Goal: Information Seeking & Learning: Check status

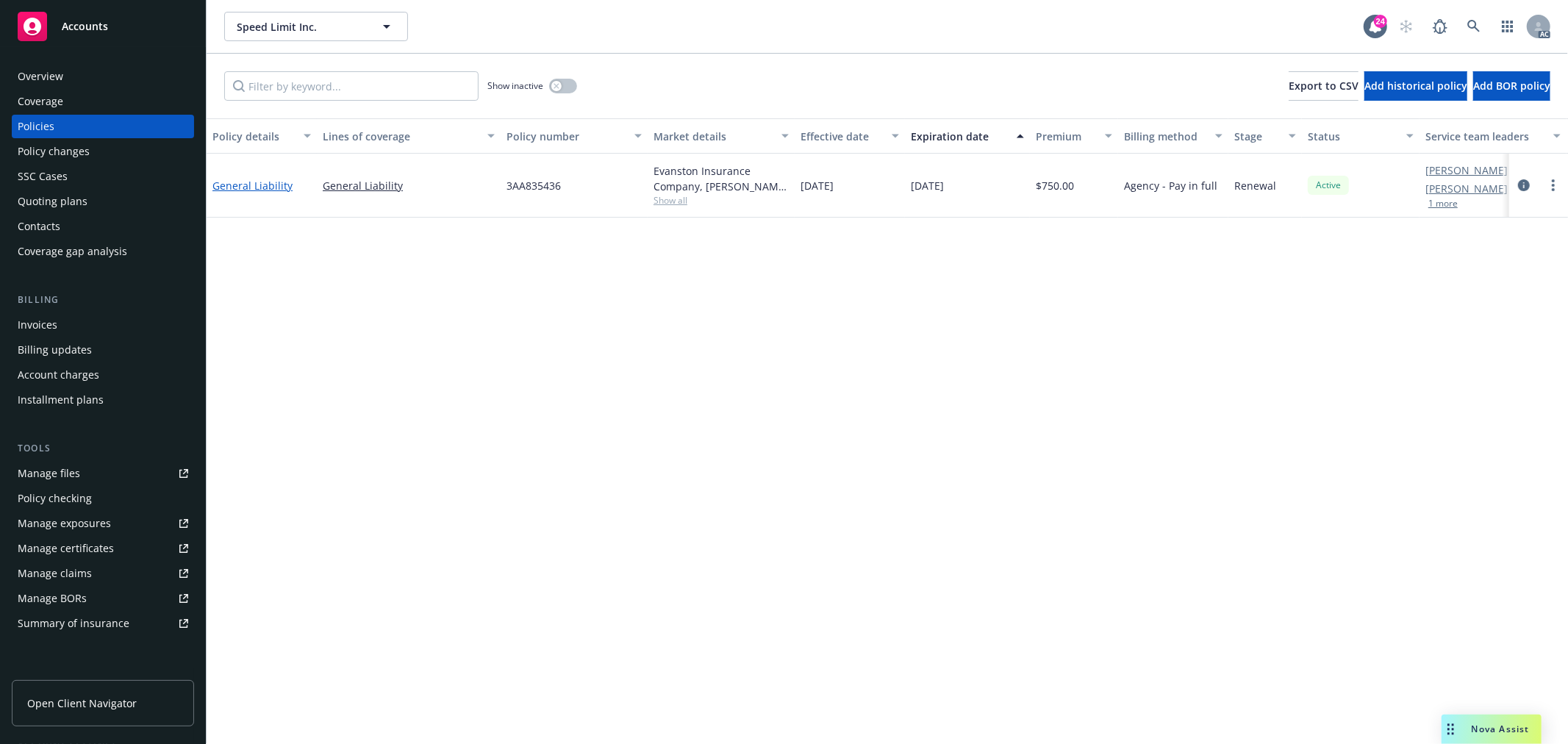
click at [262, 185] on link "General Liability" at bounding box center [252, 185] width 80 height 14
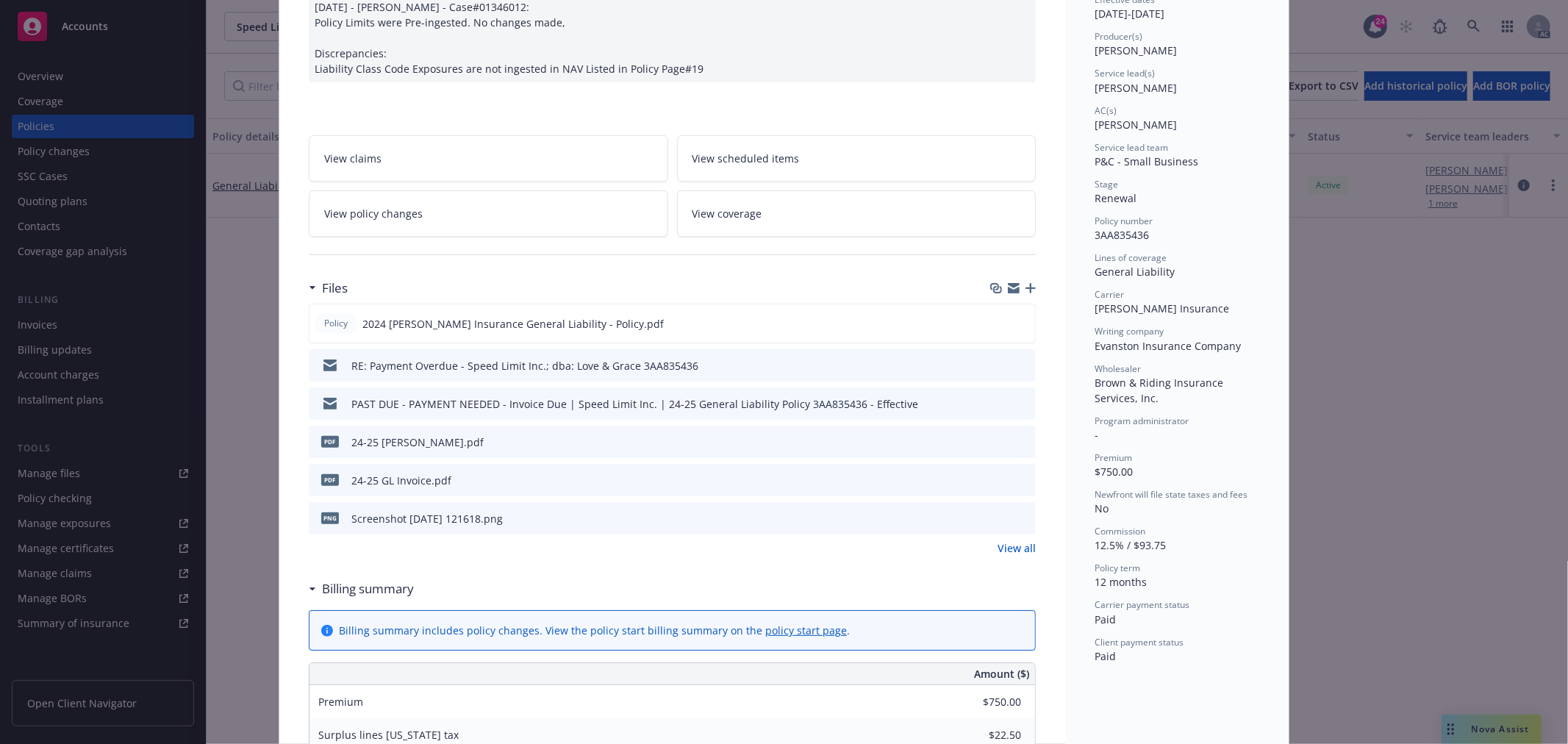
scroll to position [163, 0]
click at [537, 215] on link "View policy changes" at bounding box center [489, 214] width 359 height 46
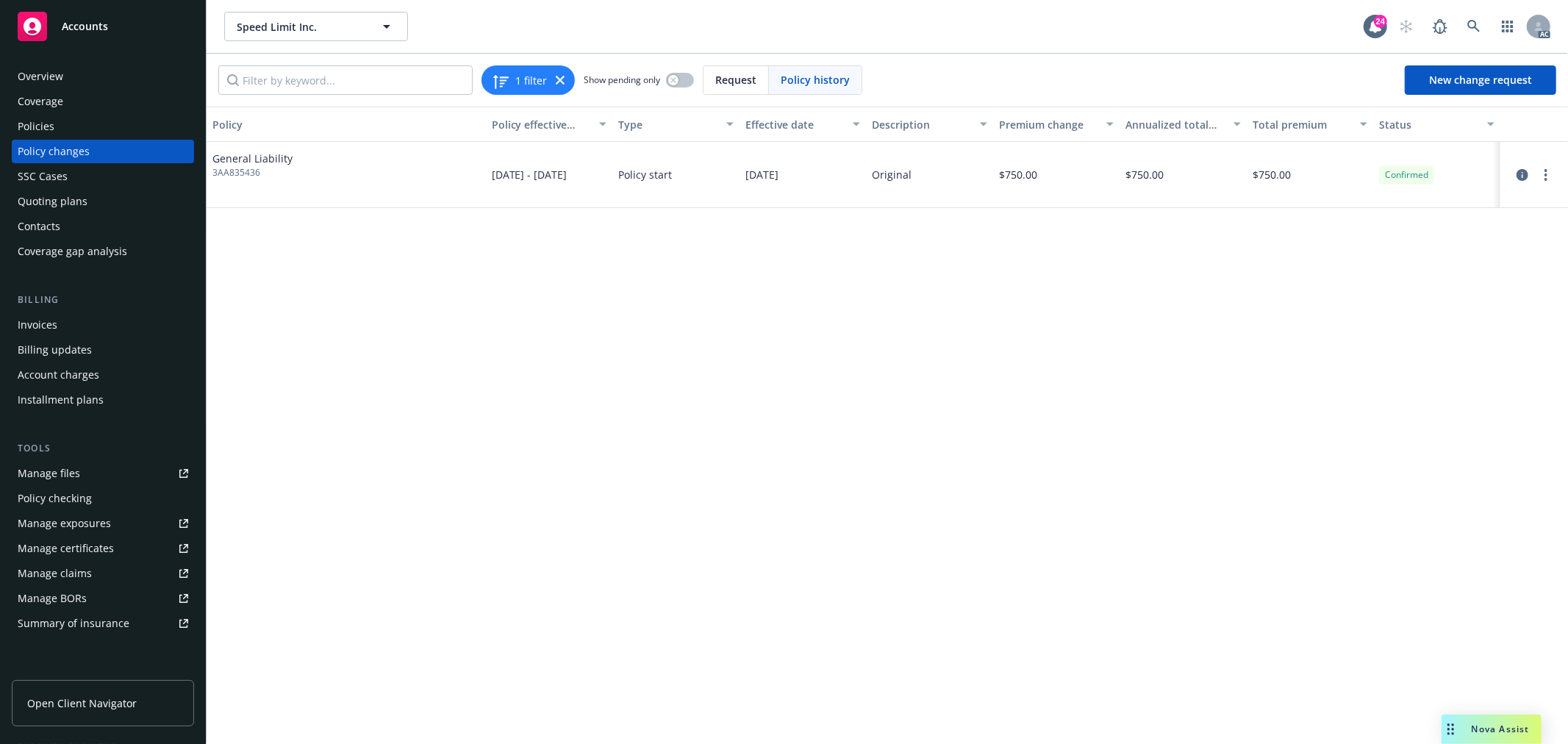
click at [1495, 731] on span "Nova Assist" at bounding box center [1500, 729] width 58 height 13
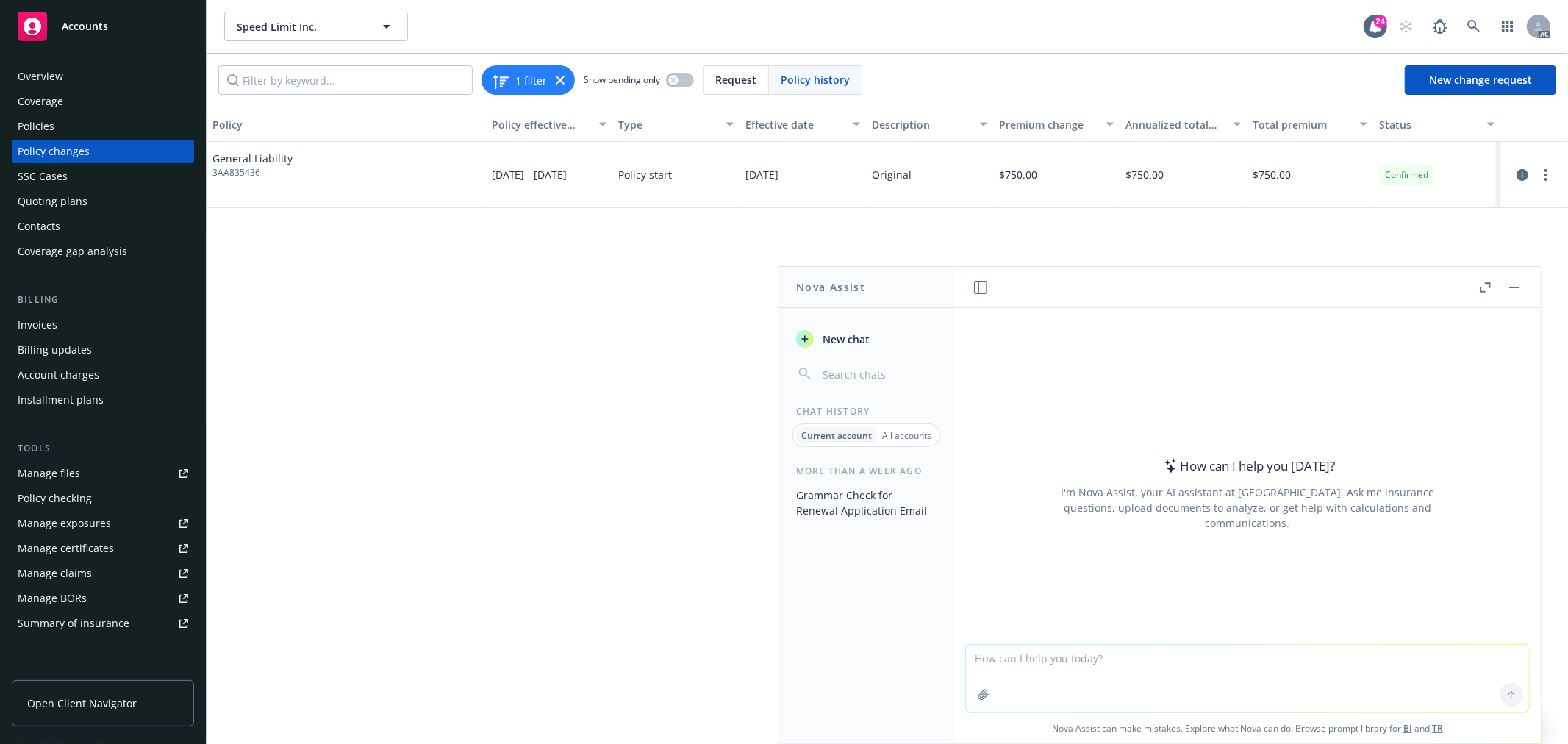
click at [900, 440] on p "All accounts" at bounding box center [907, 435] width 50 height 13
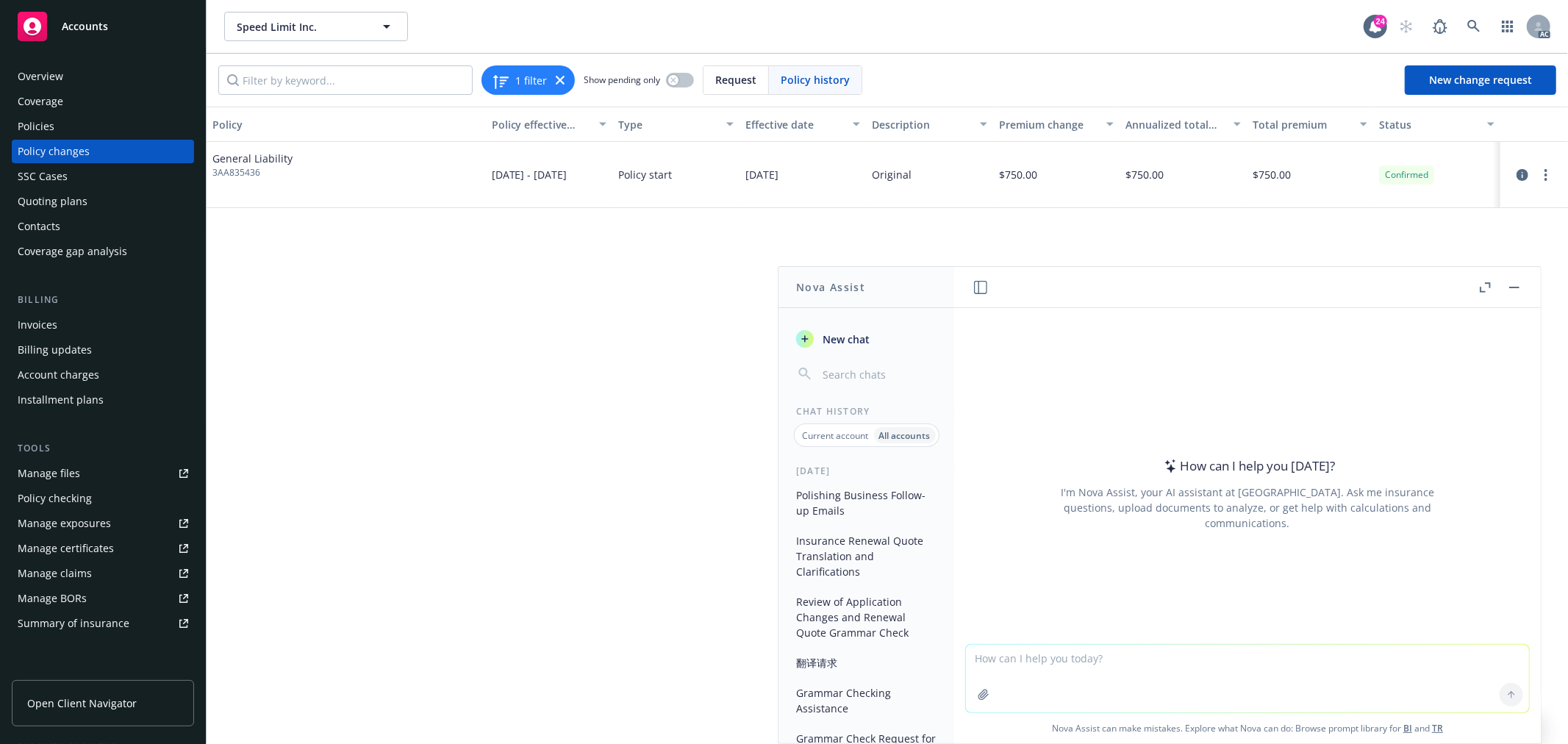
click at [846, 436] on p "Current account" at bounding box center [835, 435] width 66 height 13
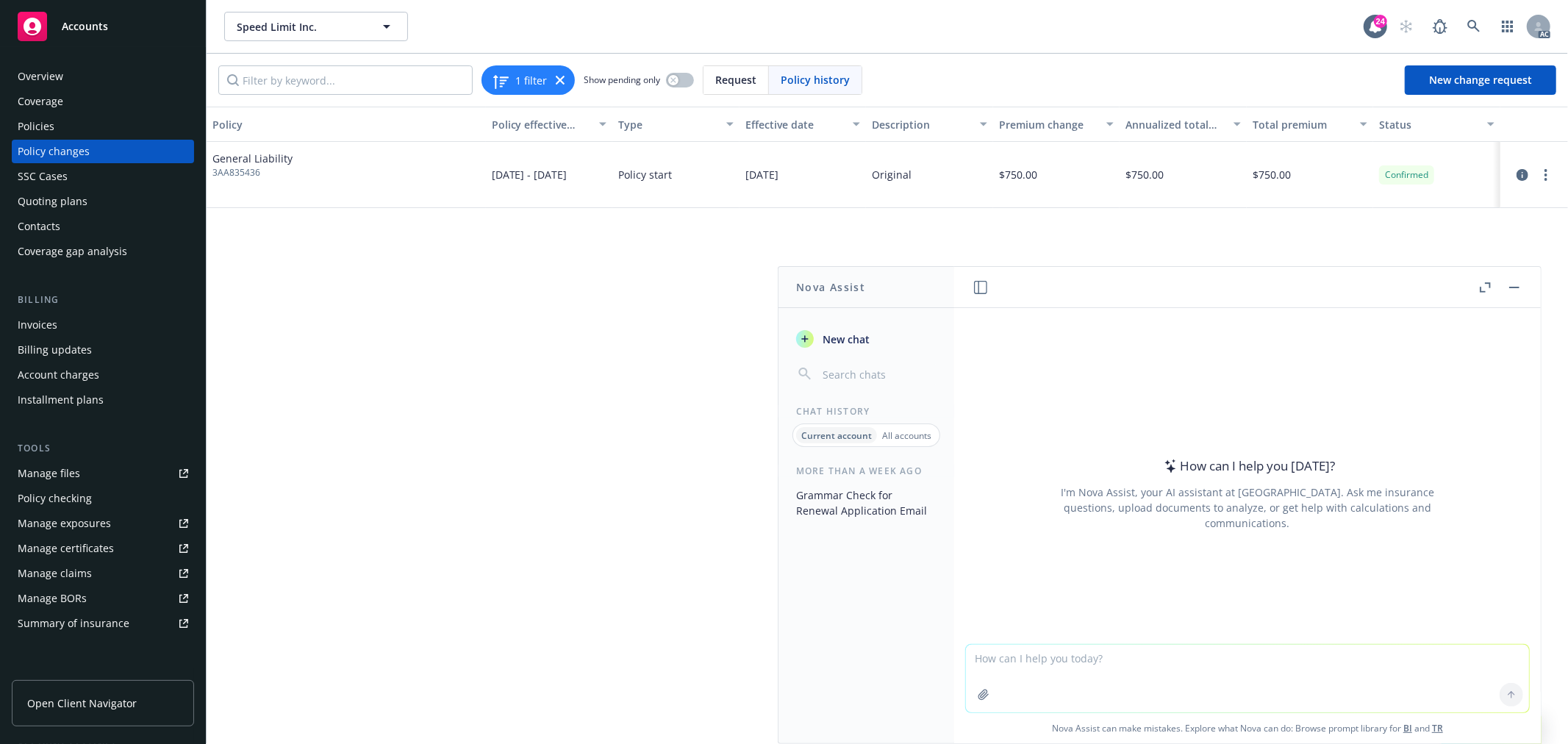
click at [851, 371] on input "button" at bounding box center [877, 374] width 117 height 21
click at [1186, 230] on div "Policy Policy effective dates Type Effective date Description Premium change An…" at bounding box center [887, 425] width 1361 height 637
click at [630, 346] on div "Policy Policy effective dates Type Effective date Description Premium change An…" at bounding box center [887, 425] width 1361 height 637
click at [1504, 284] on div at bounding box center [1499, 287] width 47 height 18
click at [1509, 286] on rect "button" at bounding box center [1514, 287] width 10 height 2
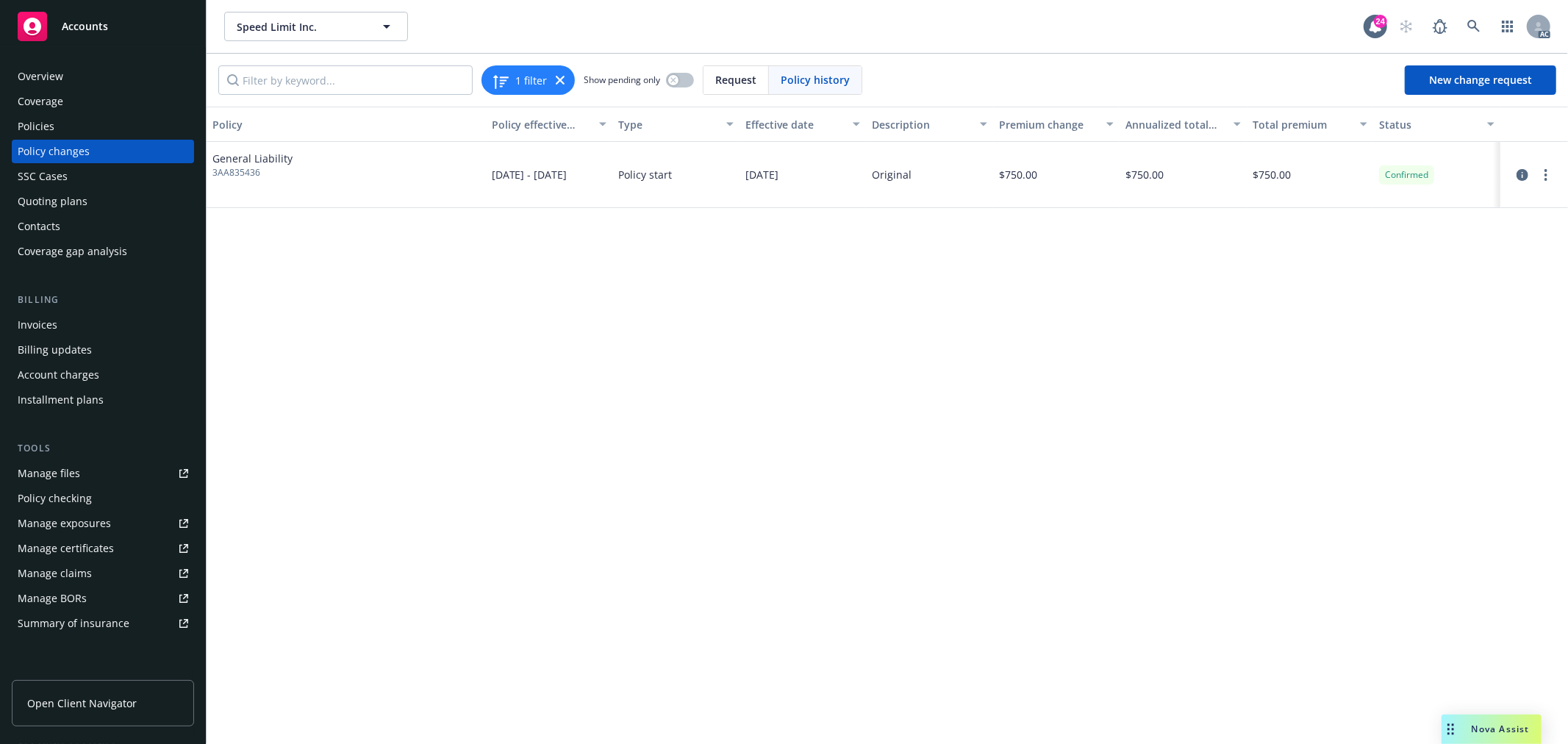
click at [53, 127] on div "Policies" at bounding box center [36, 126] width 37 height 23
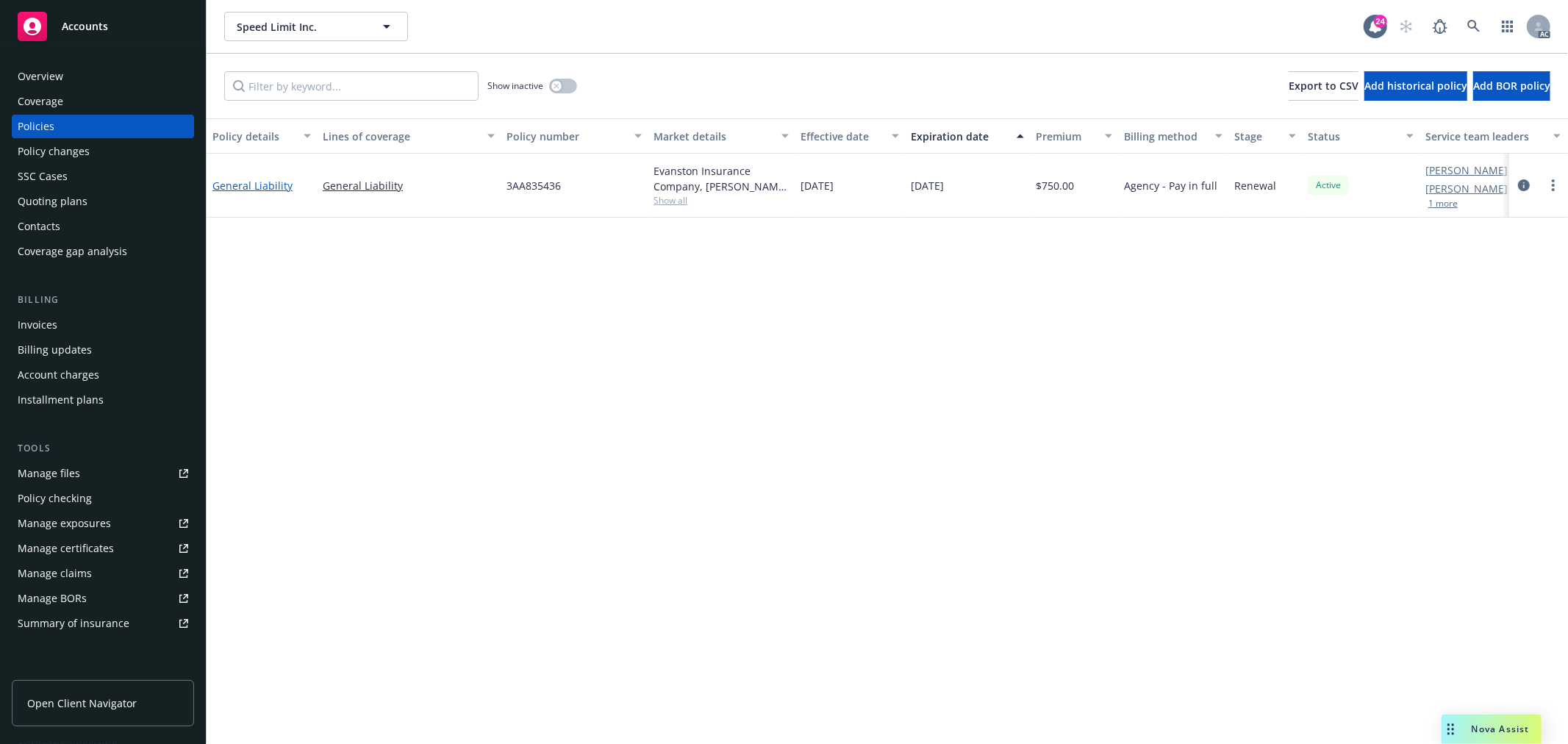
click at [266, 188] on link "General Liability" at bounding box center [252, 185] width 80 height 14
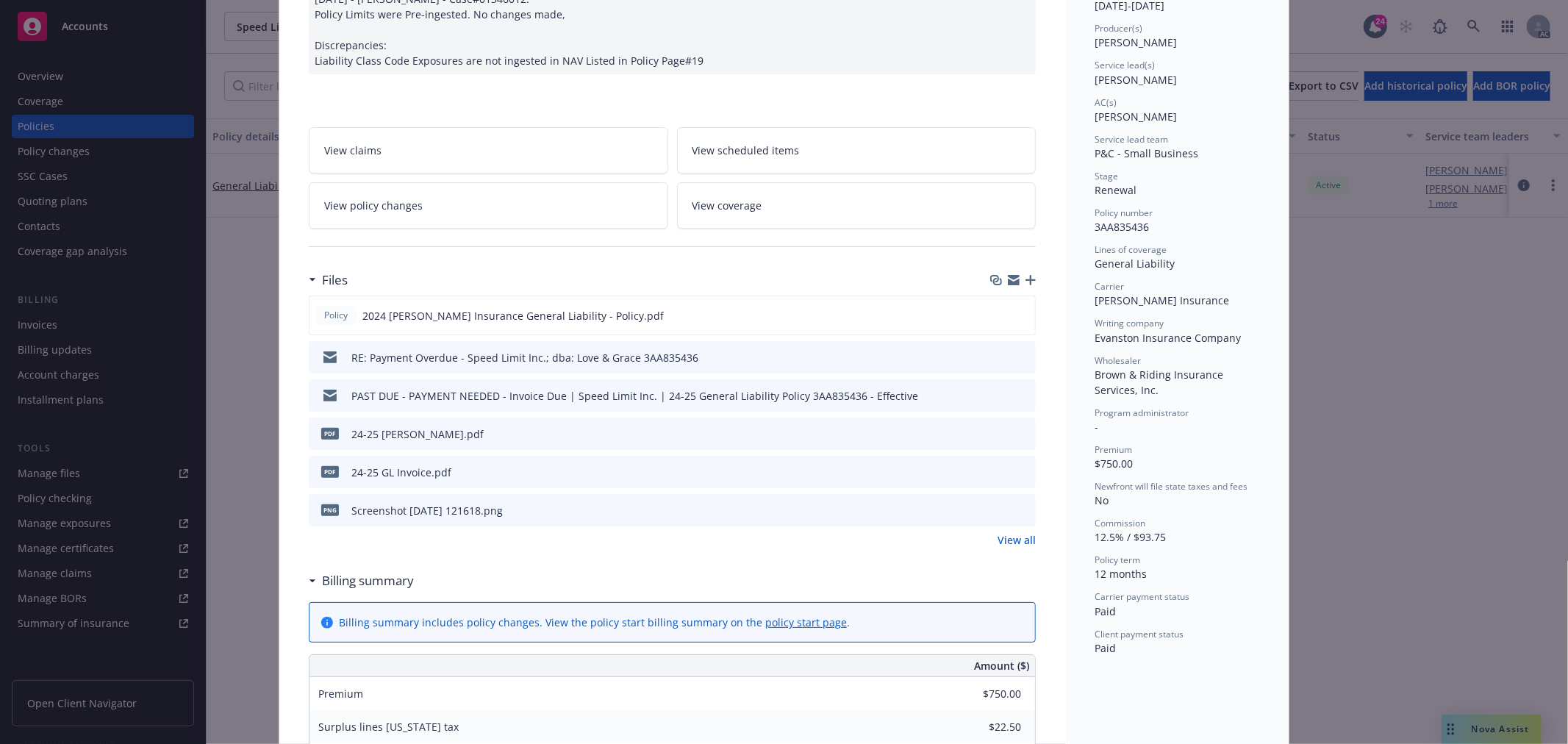
scroll to position [163, 0]
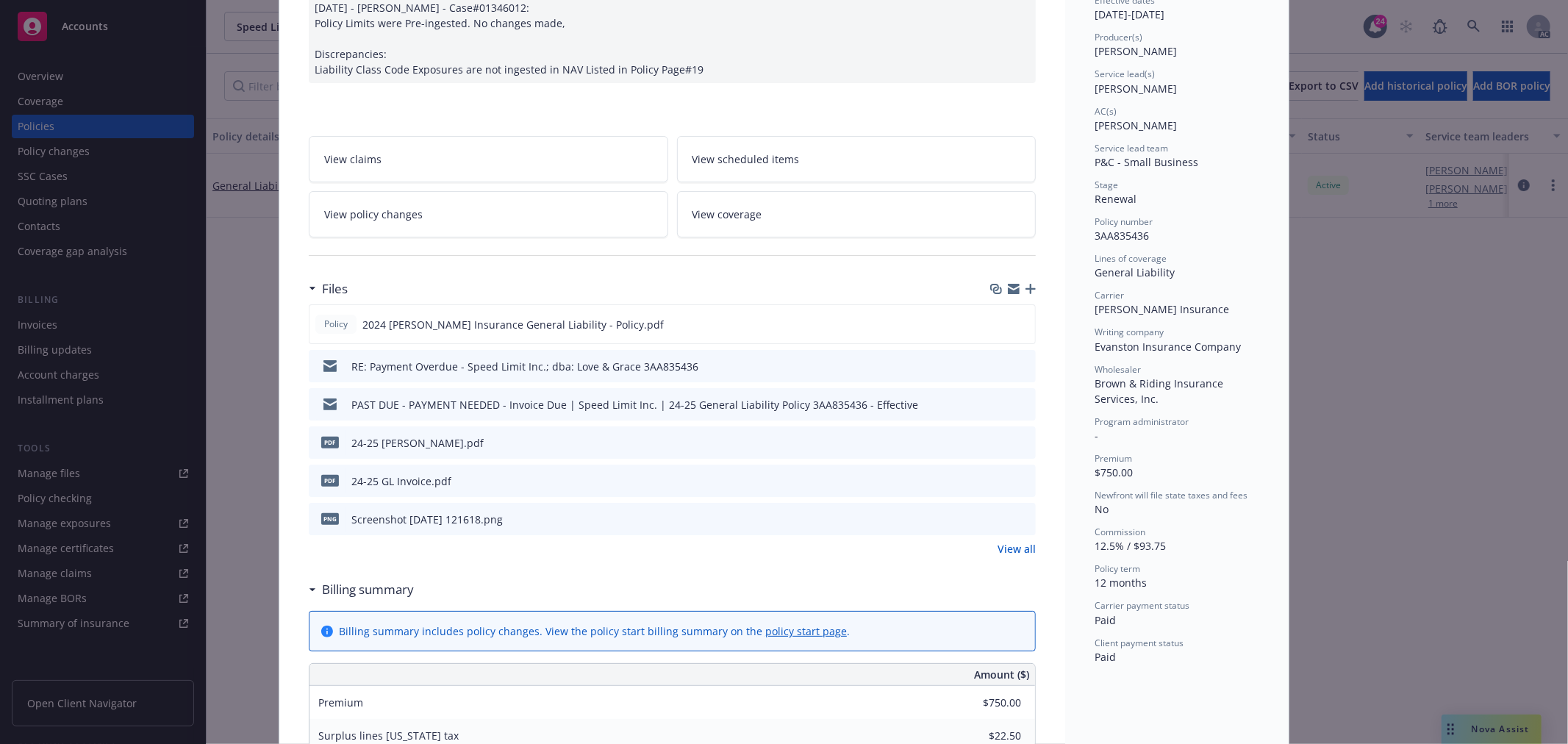
click at [471, 221] on link "View policy changes" at bounding box center [489, 214] width 359 height 46
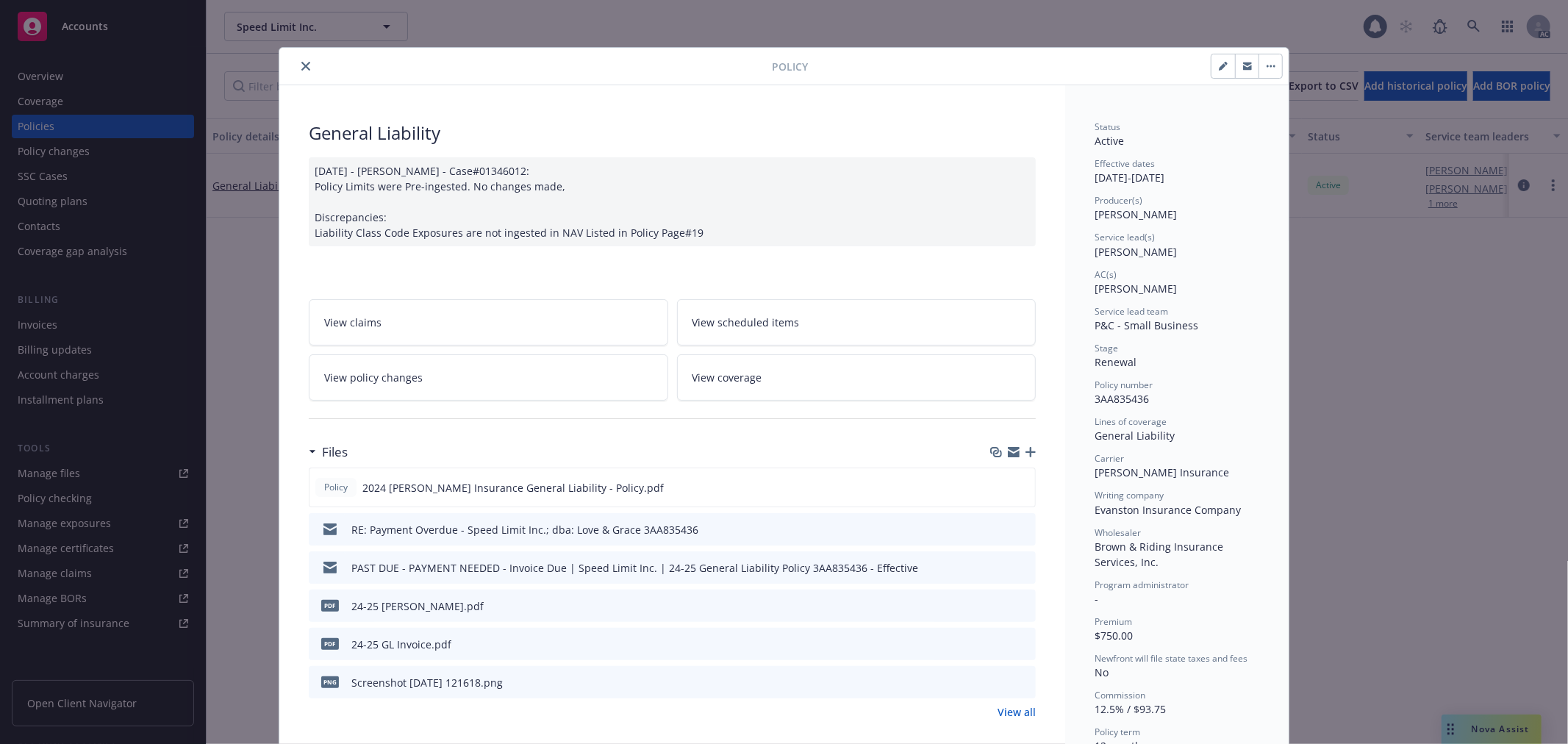
scroll to position [44, 0]
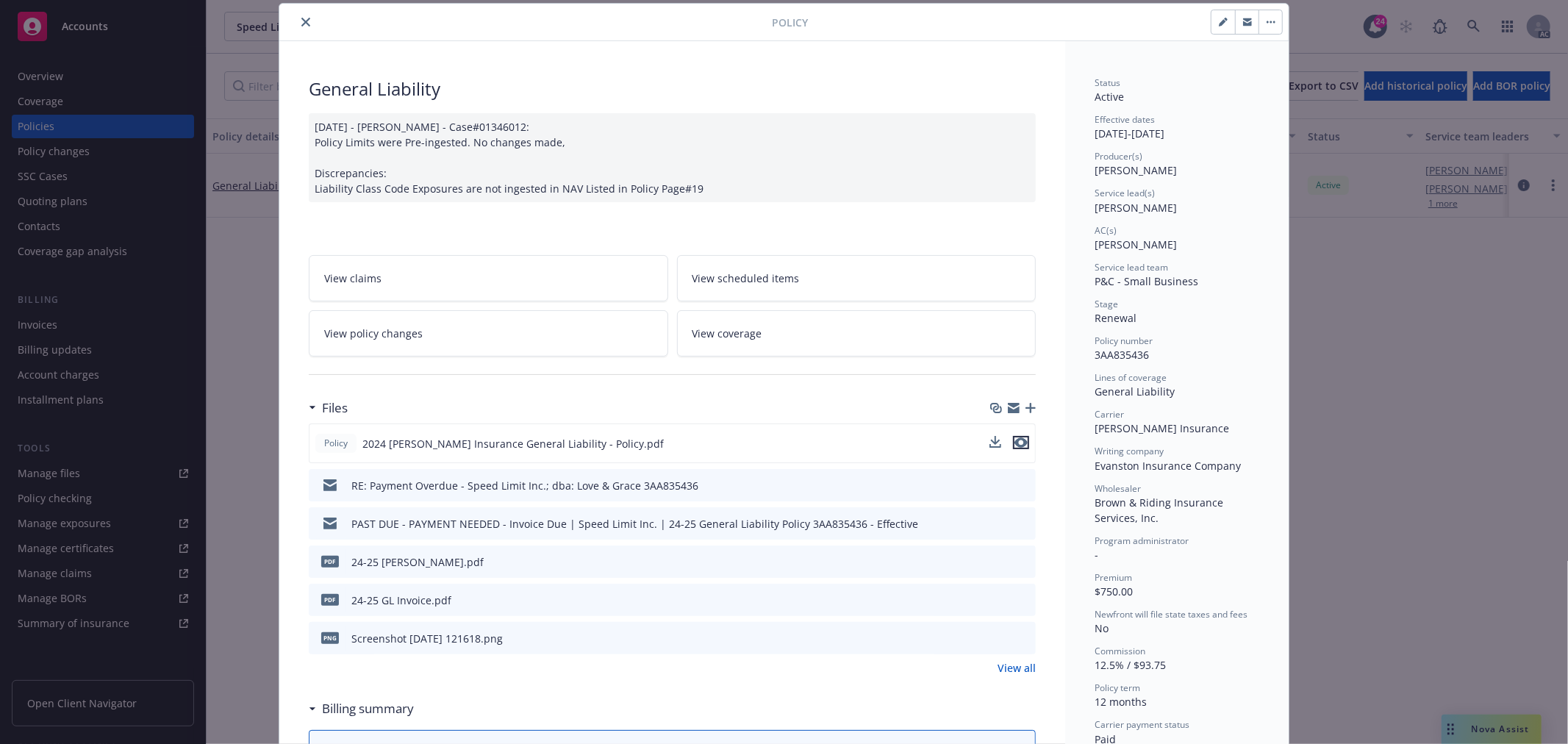
click at [1017, 440] on icon "preview file" at bounding box center [1021, 442] width 14 height 10
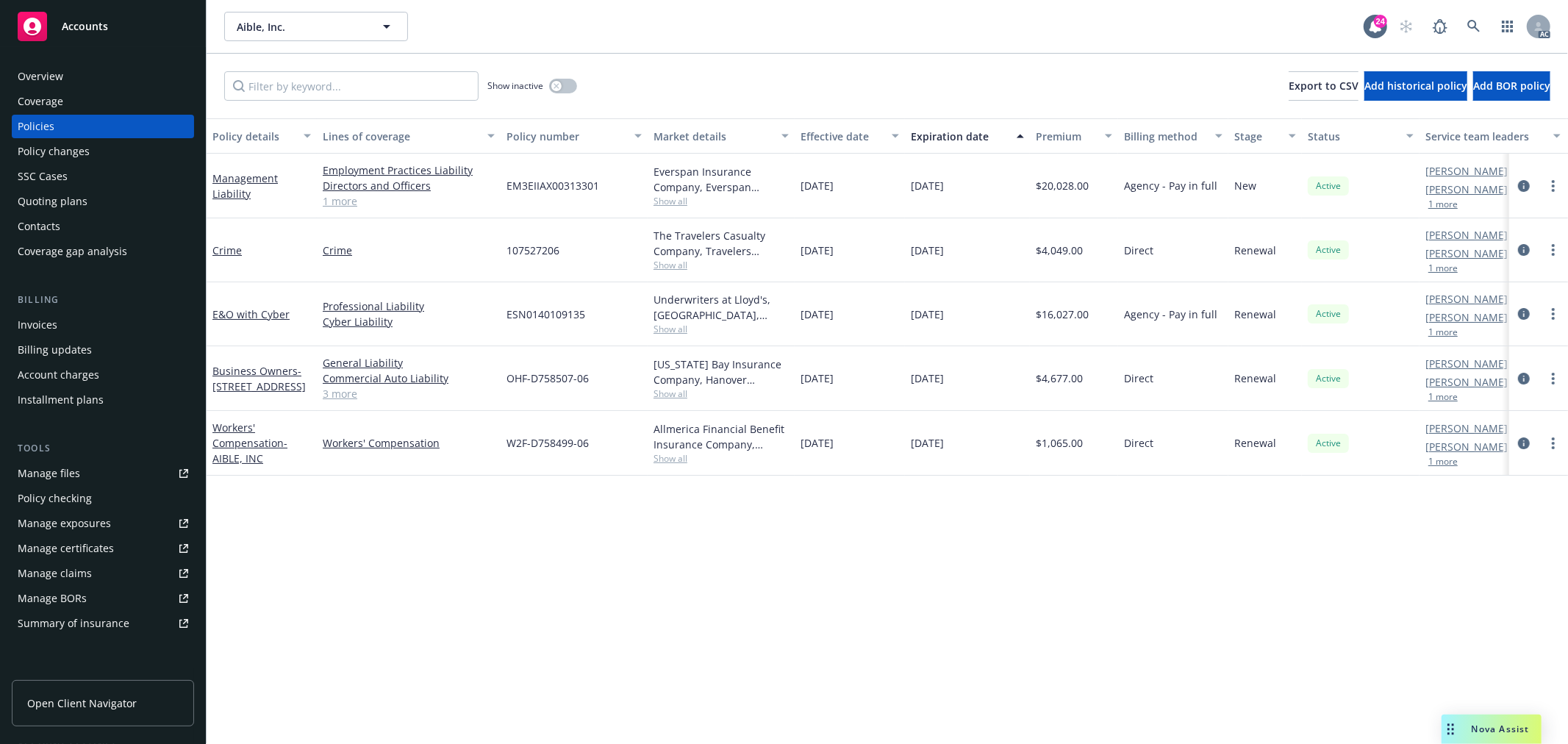
click at [1501, 730] on span "Nova Assist" at bounding box center [1500, 729] width 58 height 13
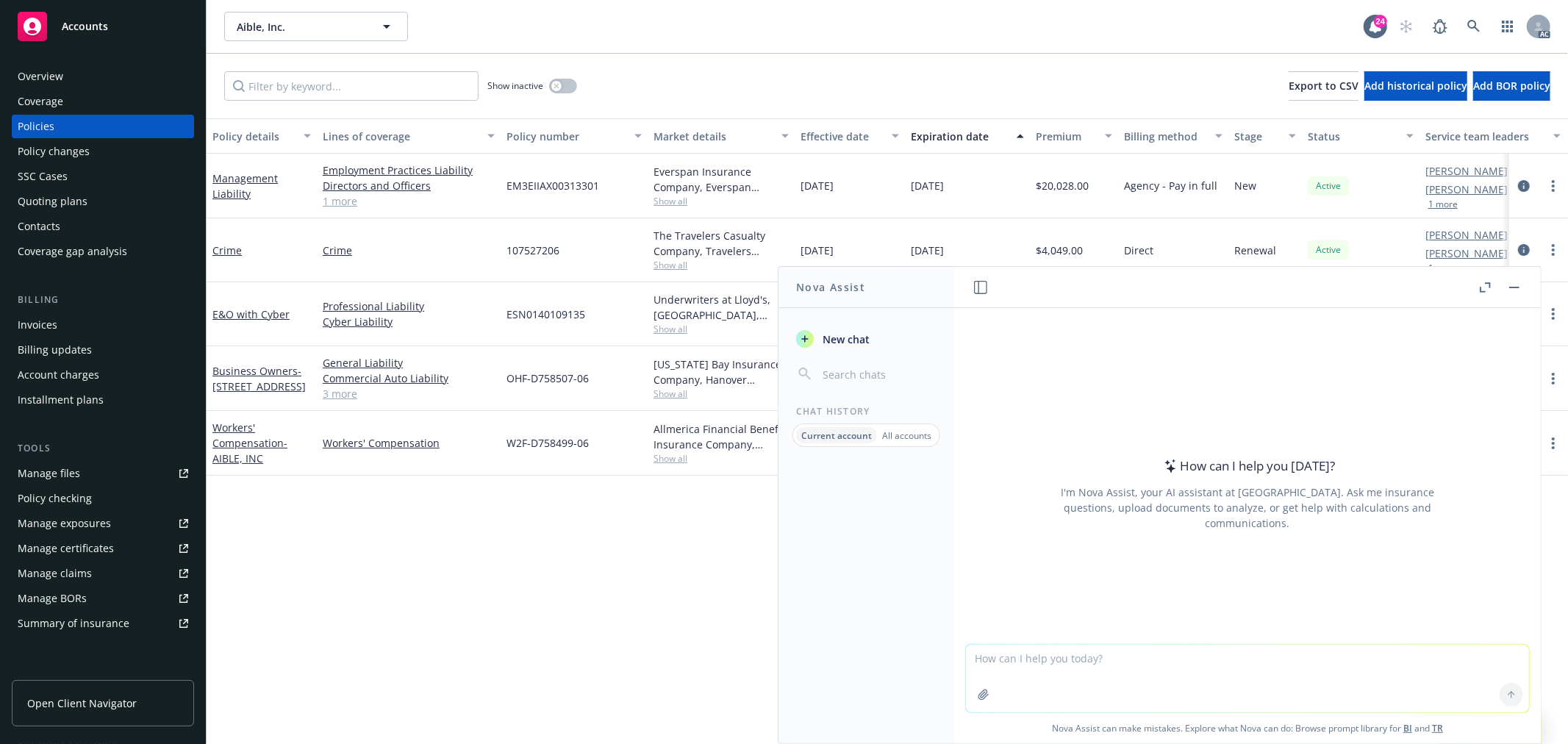
click at [1510, 284] on button "button" at bounding box center [1515, 287] width 18 height 18
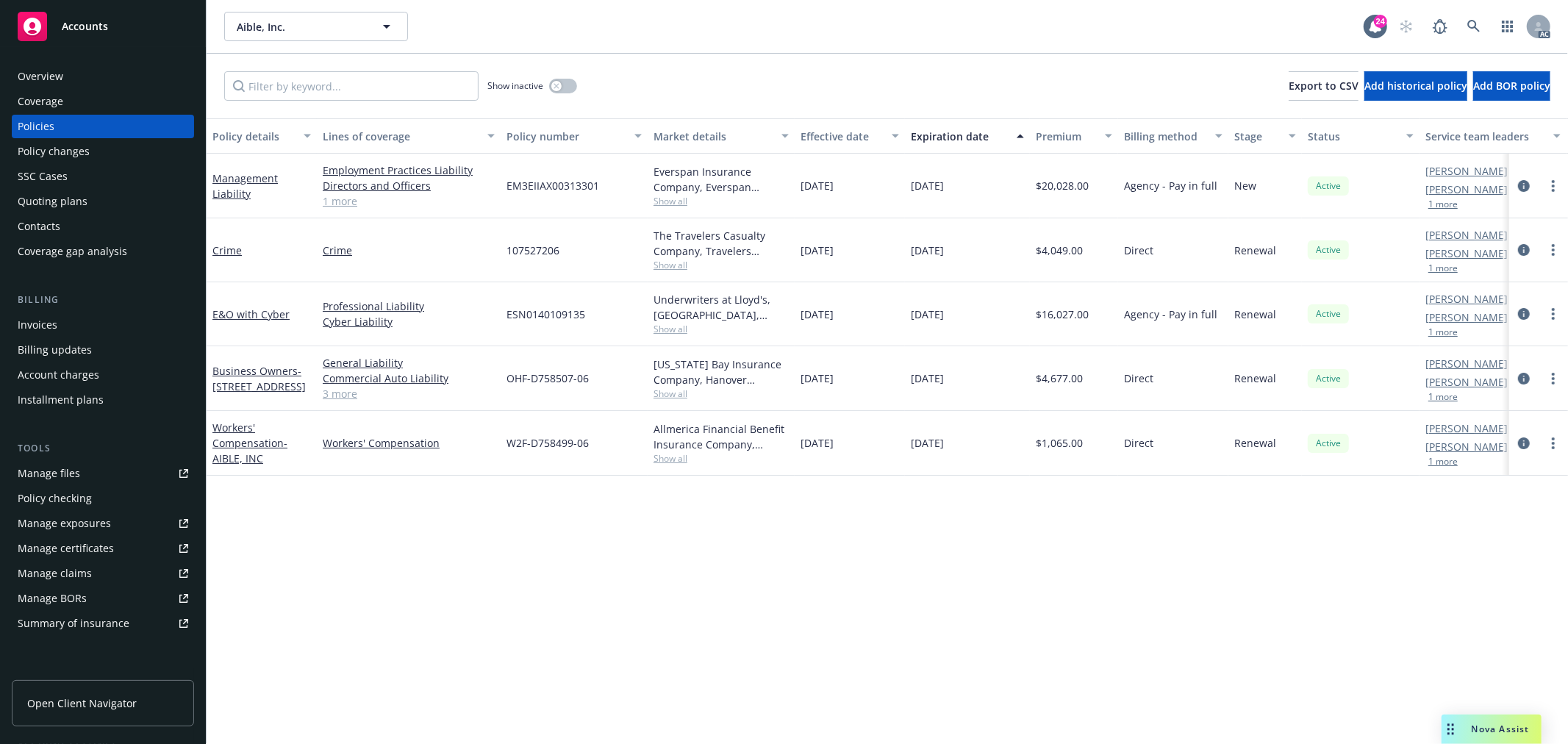
click at [1479, 739] on div "Nova Assist" at bounding box center [1491, 729] width 100 height 30
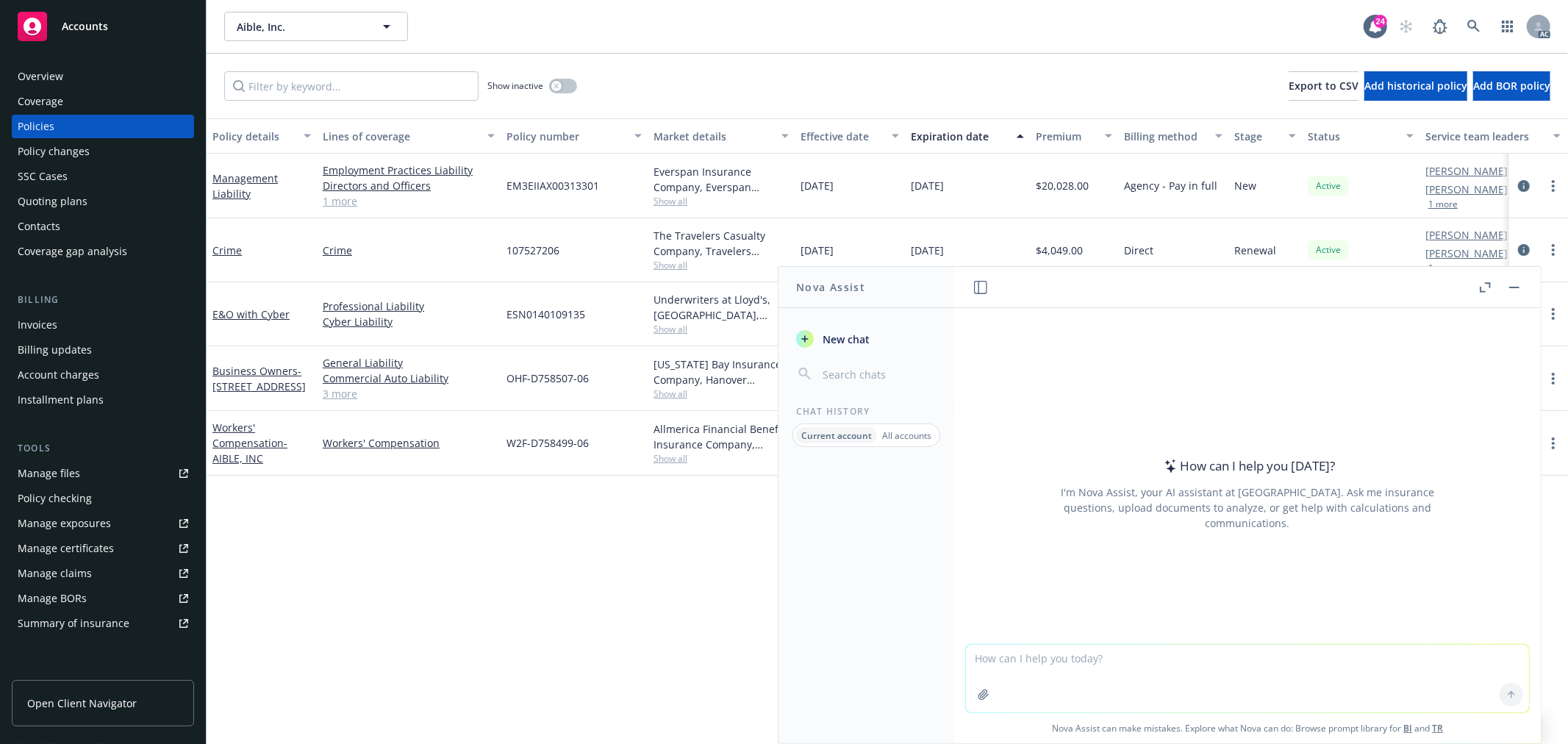
click at [1518, 284] on button "button" at bounding box center [1515, 287] width 18 height 18
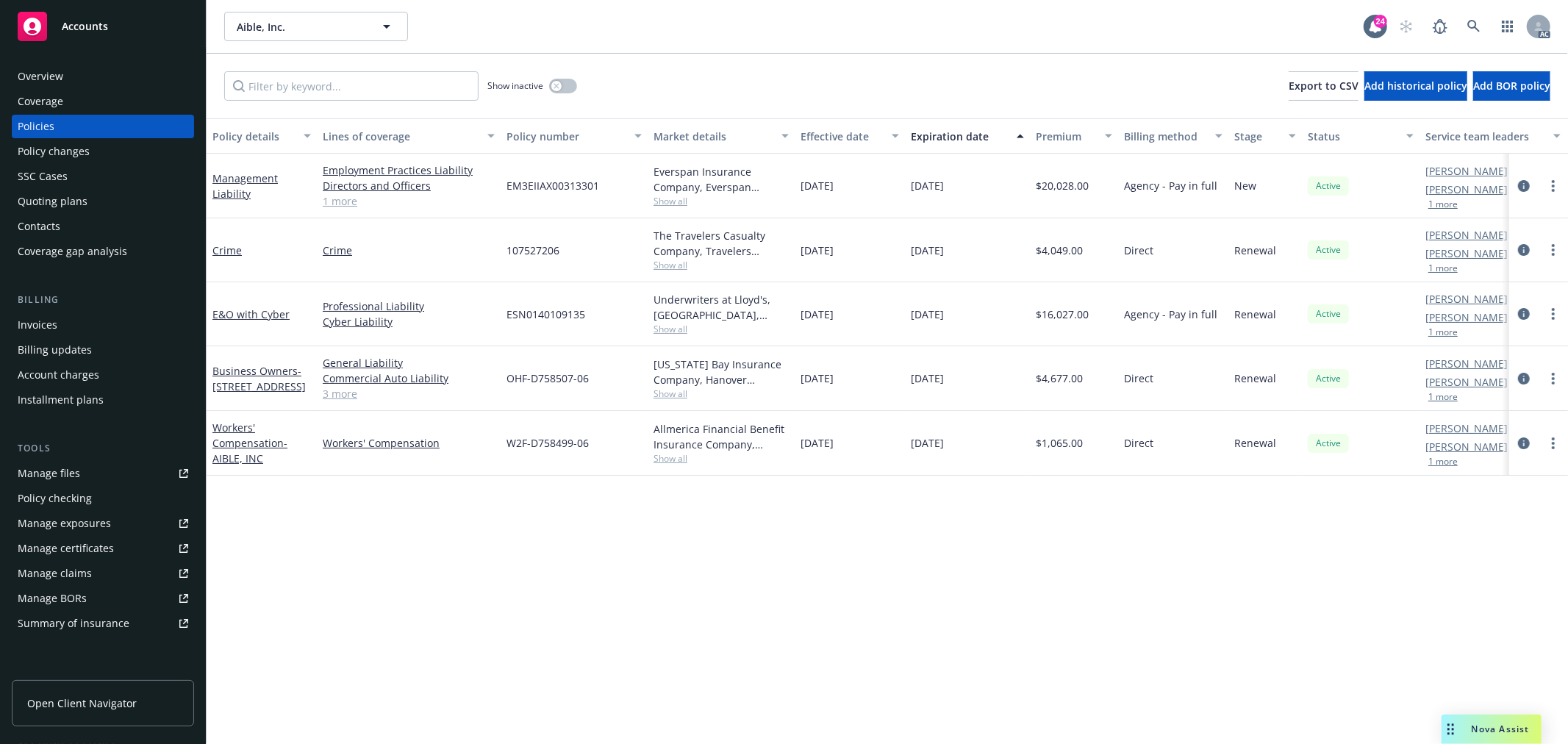
click at [1482, 729] on span "Nova Assist" at bounding box center [1500, 729] width 58 height 13
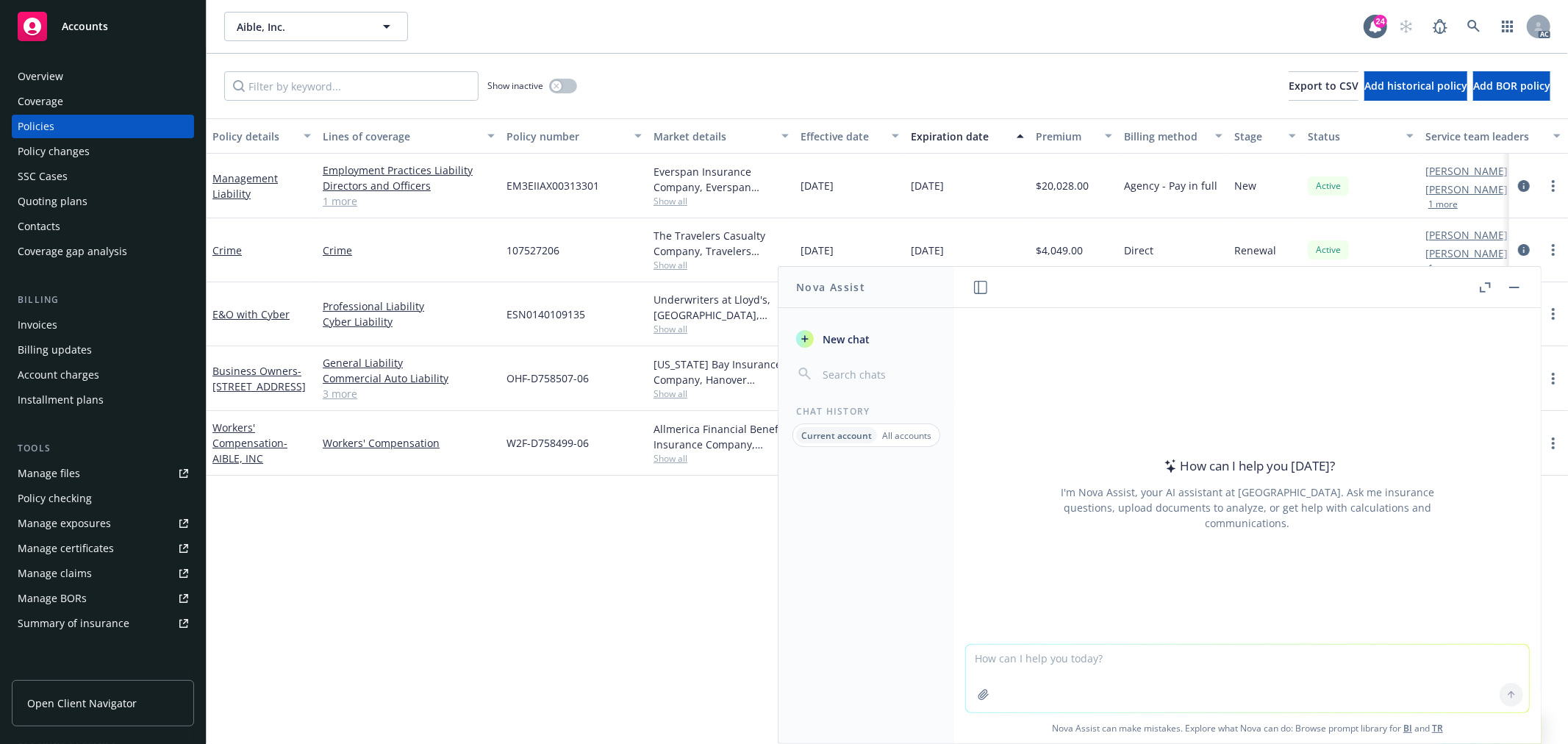
click at [895, 434] on p "All accounts" at bounding box center [907, 435] width 50 height 13
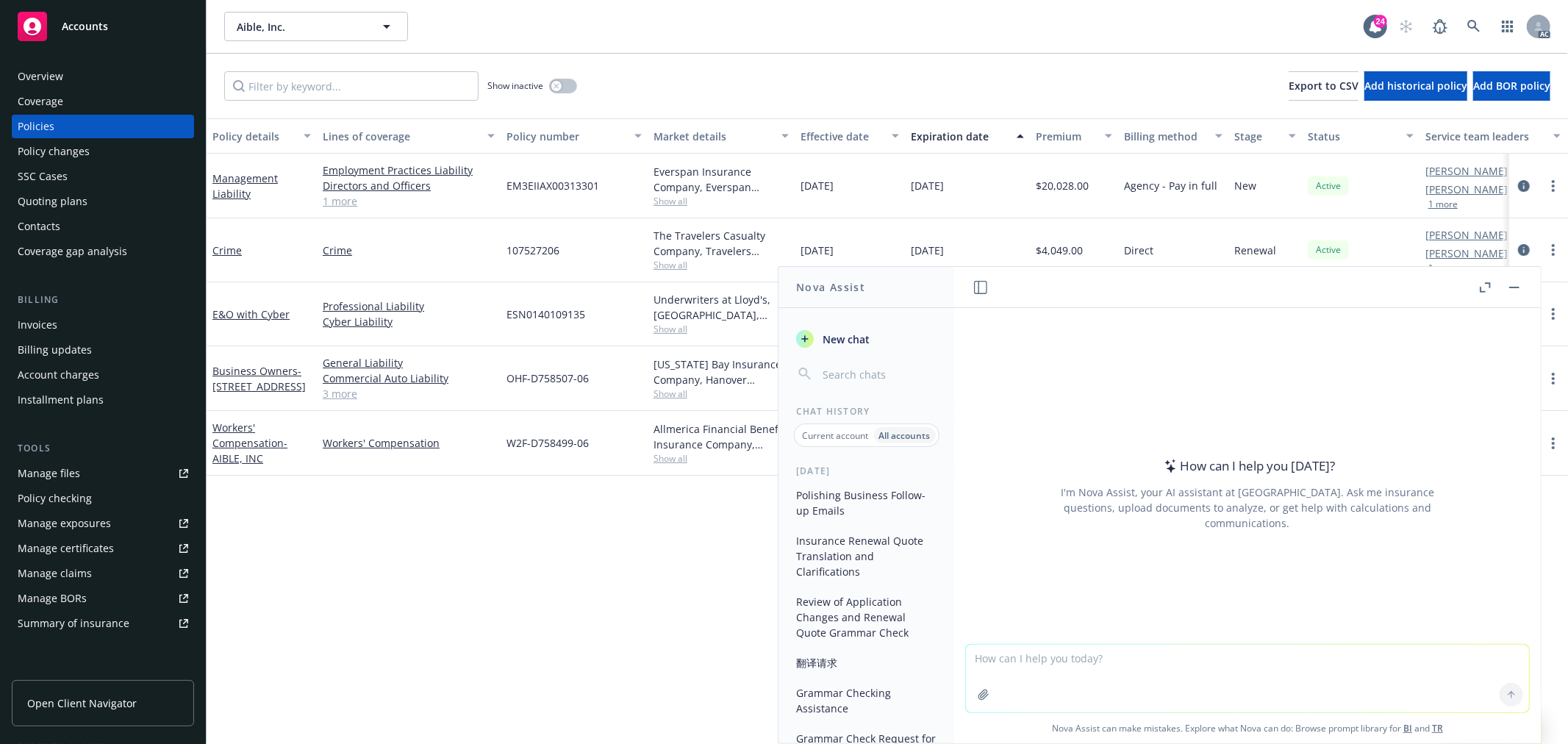
drag, startPoint x: 851, startPoint y: 503, endPoint x: 1260, endPoint y: 366, distance: 431.3
click at [1260, 366] on div "How can I help you today? I'm Nova Assist, your AI assistant at Newfront. Ask m…" at bounding box center [1246, 476] width 586 height 336
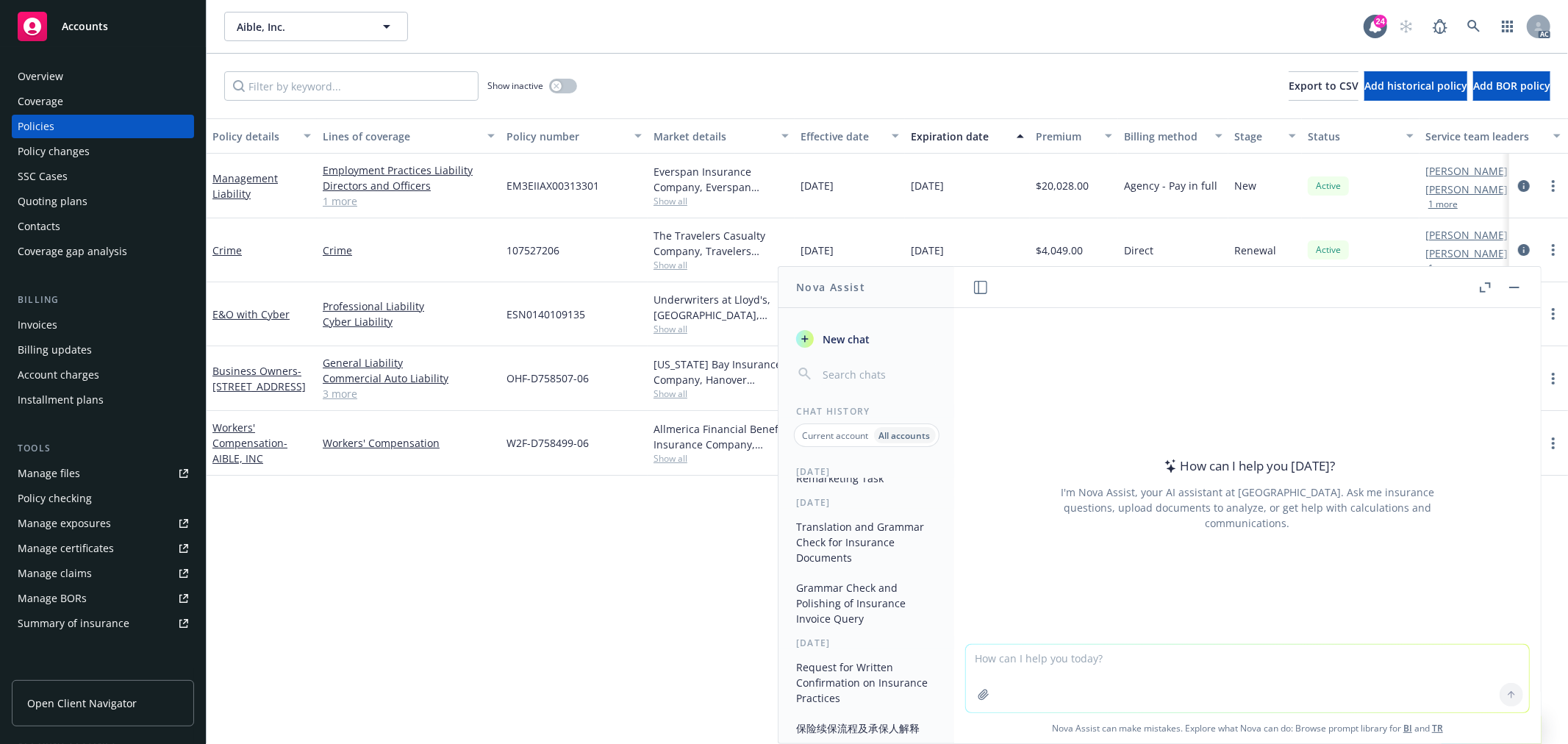
scroll to position [1224, 0]
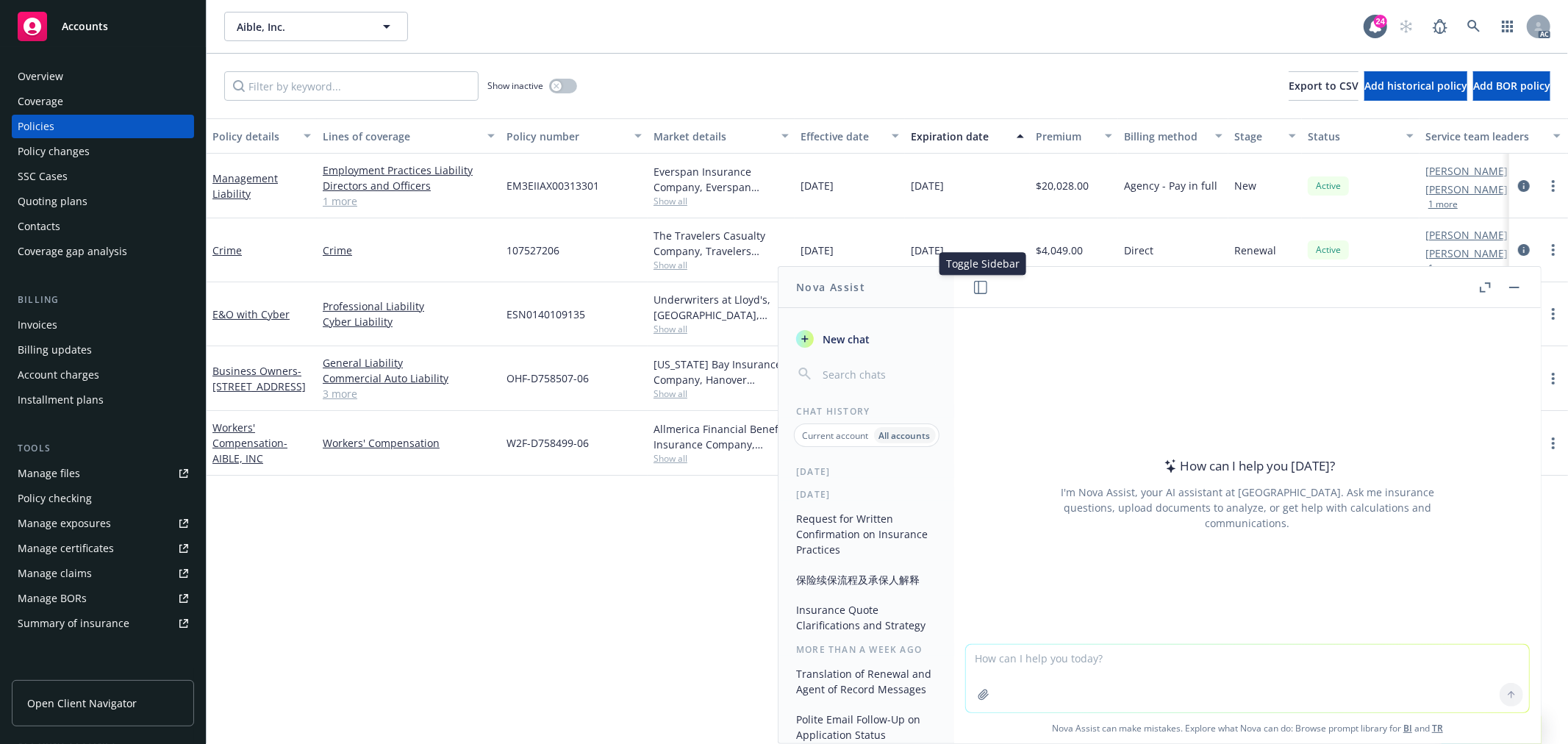
click at [986, 284] on icon "button" at bounding box center [980, 287] width 14 height 14
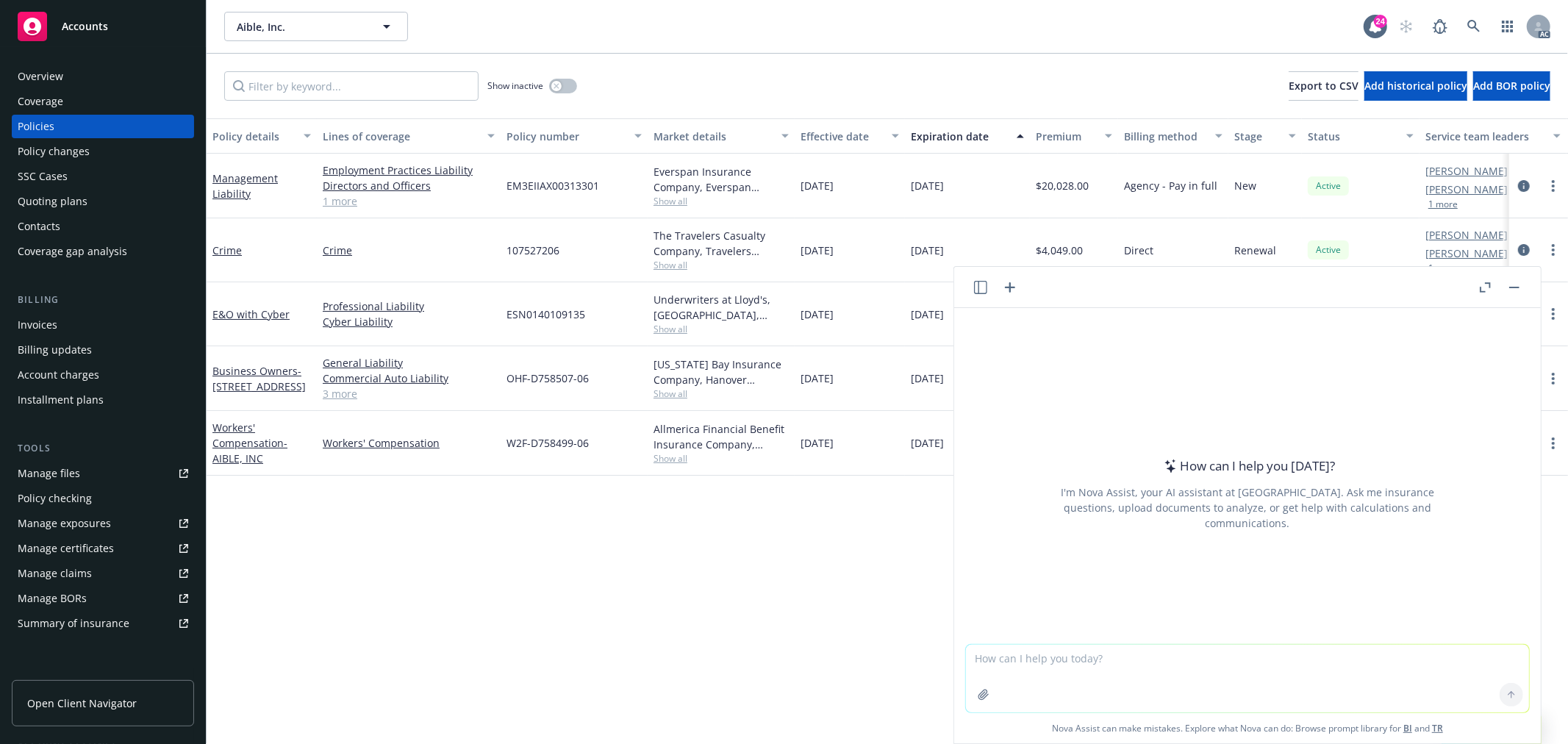
click at [986, 284] on icon "button" at bounding box center [980, 287] width 14 height 14
click at [883, 372] on input "button" at bounding box center [877, 374] width 117 height 21
click at [908, 438] on p "All accounts" at bounding box center [907, 435] width 50 height 13
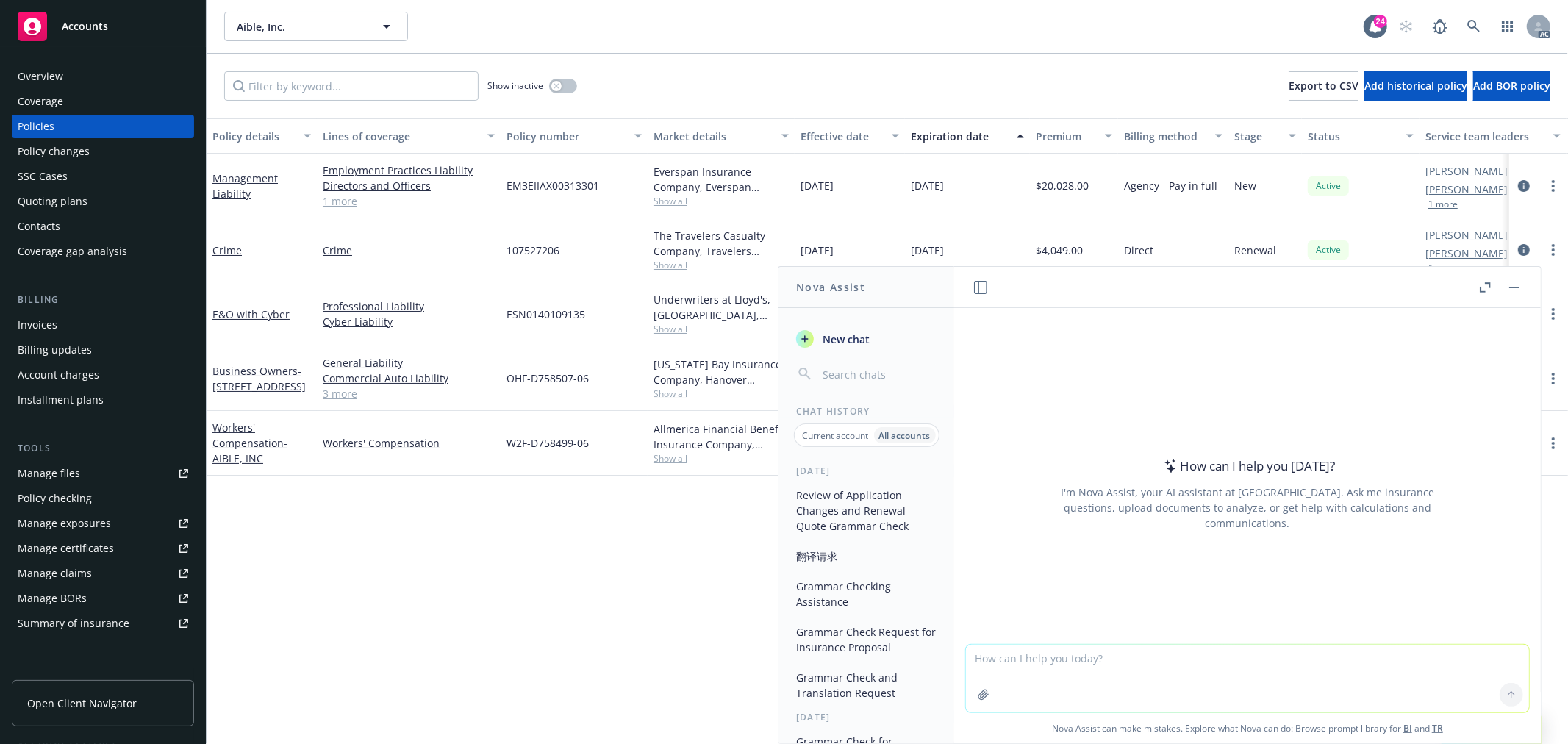
scroll to position [0, 0]
click at [826, 433] on p "Current account" at bounding box center [835, 435] width 66 height 13
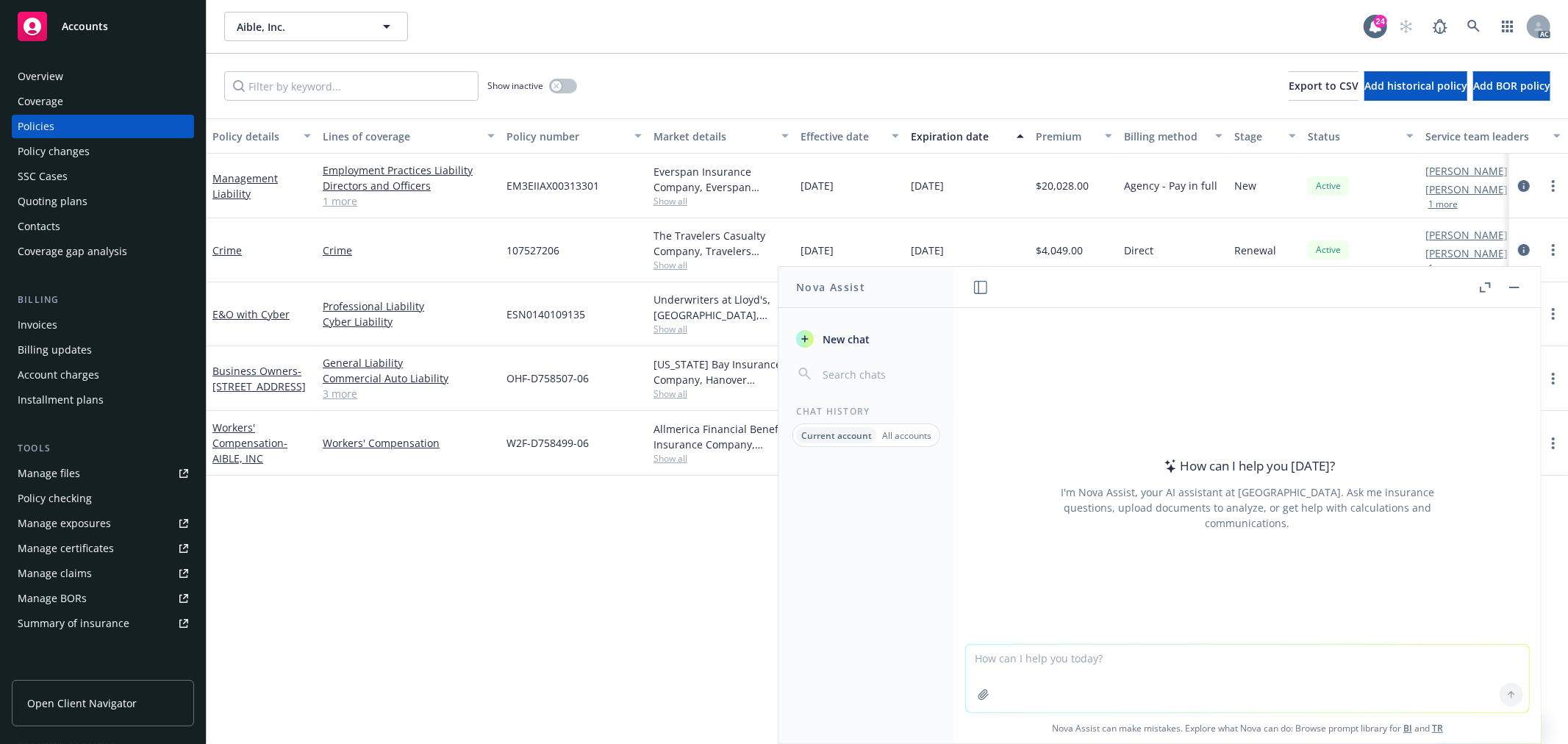
click at [908, 437] on p "All accounts" at bounding box center [907, 435] width 50 height 13
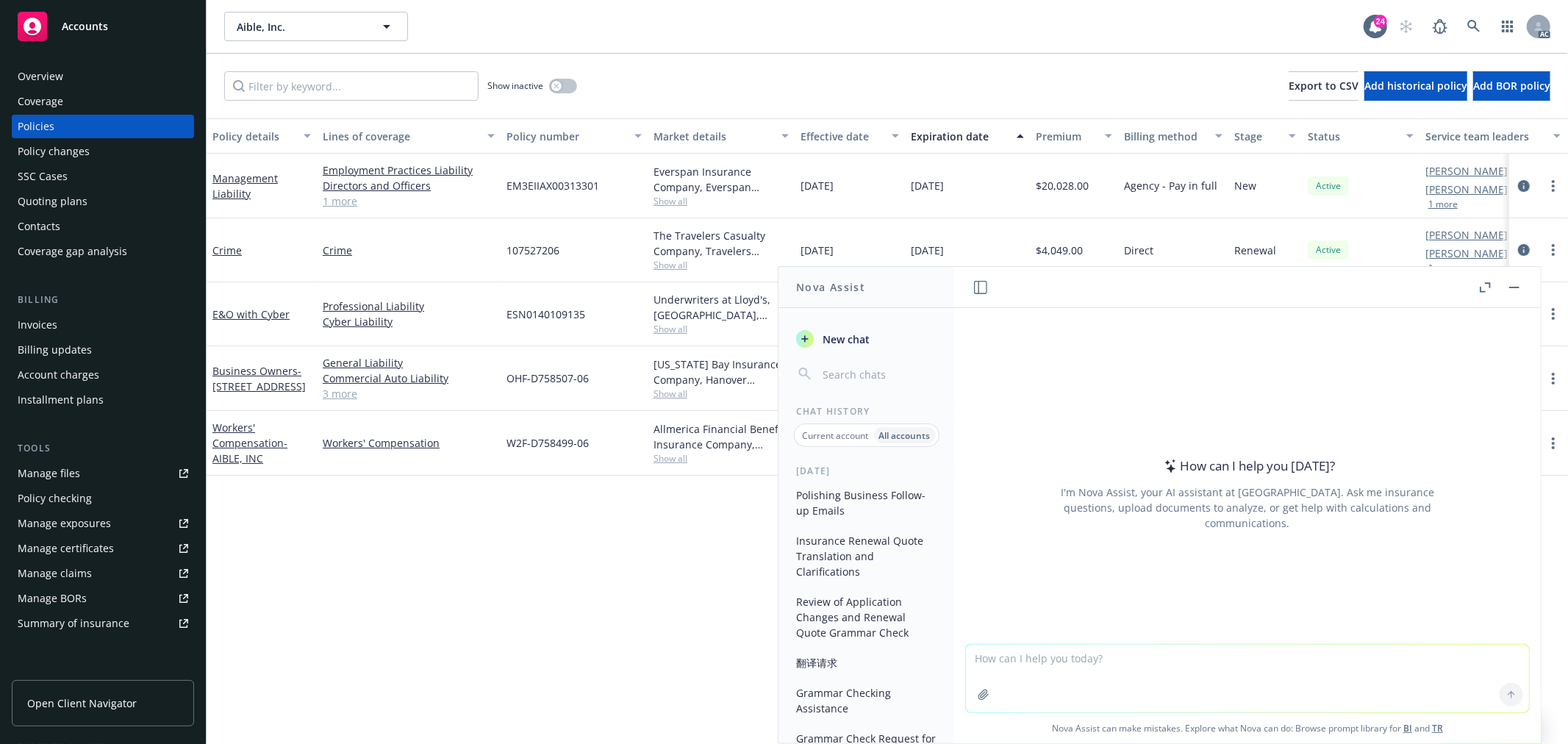
click at [817, 659] on button "翻译请求" at bounding box center [866, 662] width 152 height 24
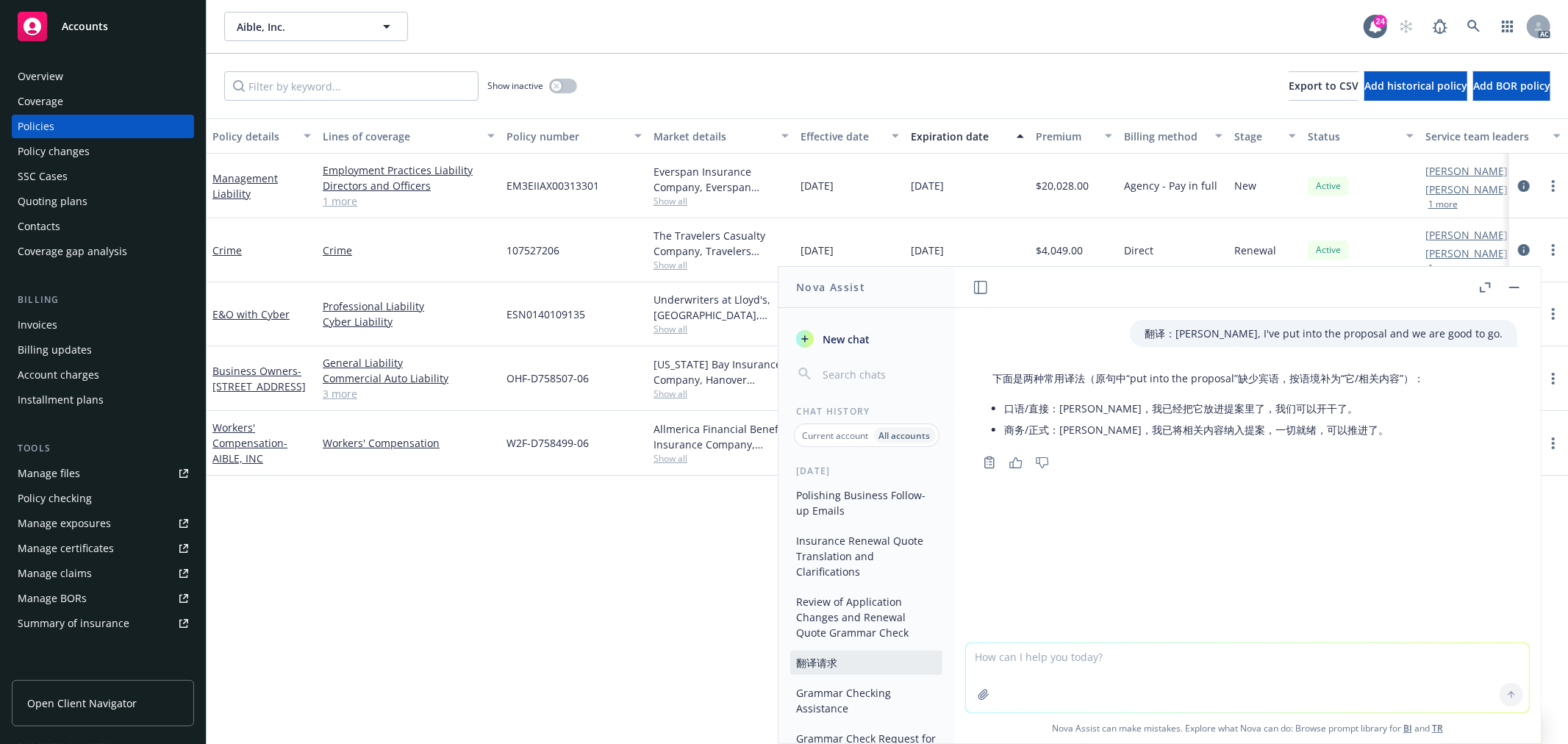
click at [829, 431] on p "Current account" at bounding box center [835, 435] width 66 height 13
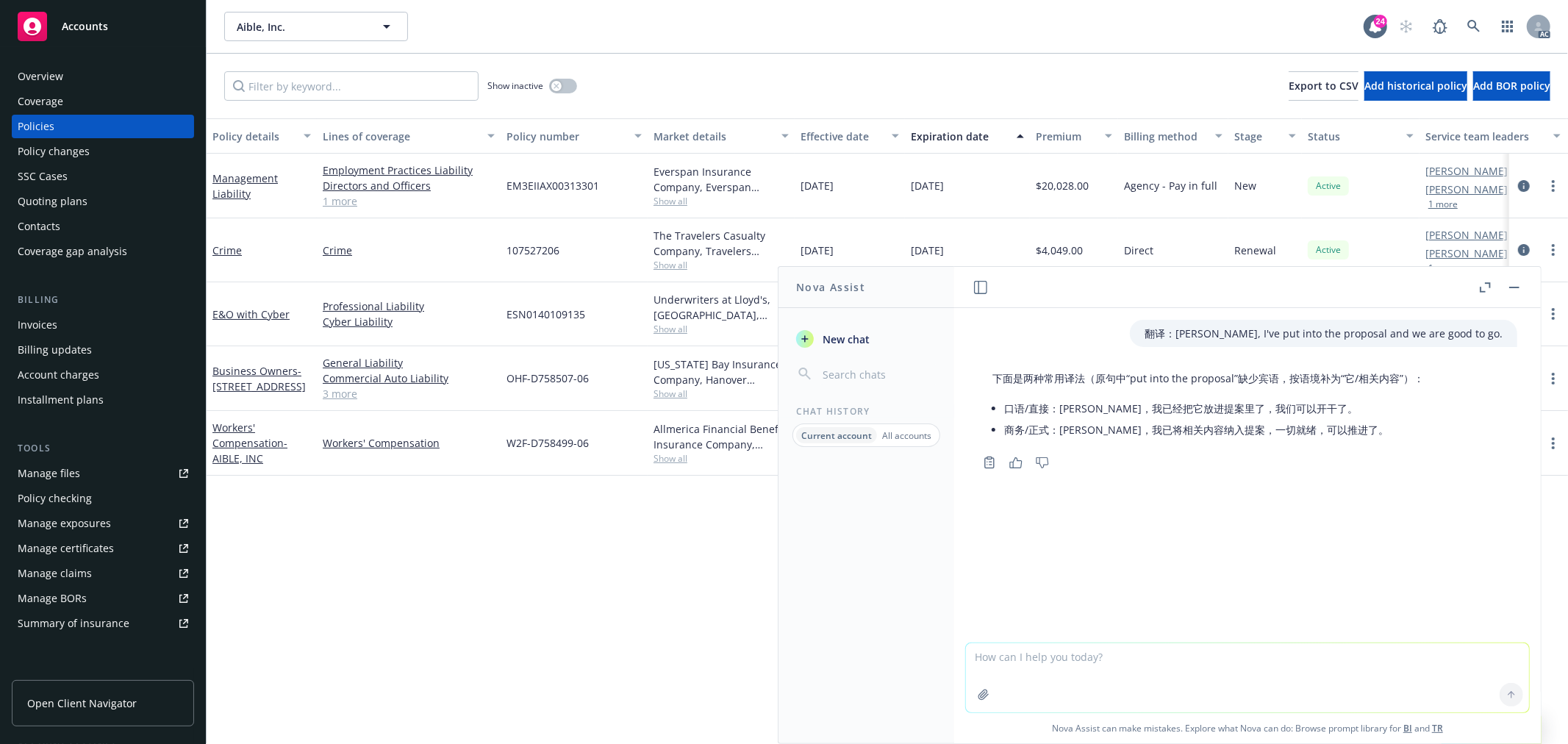
click at [972, 284] on button "button" at bounding box center [981, 287] width 18 height 18
click at [1507, 288] on button "button" at bounding box center [1515, 287] width 18 height 18
